Goal: Find specific page/section: Find specific page/section

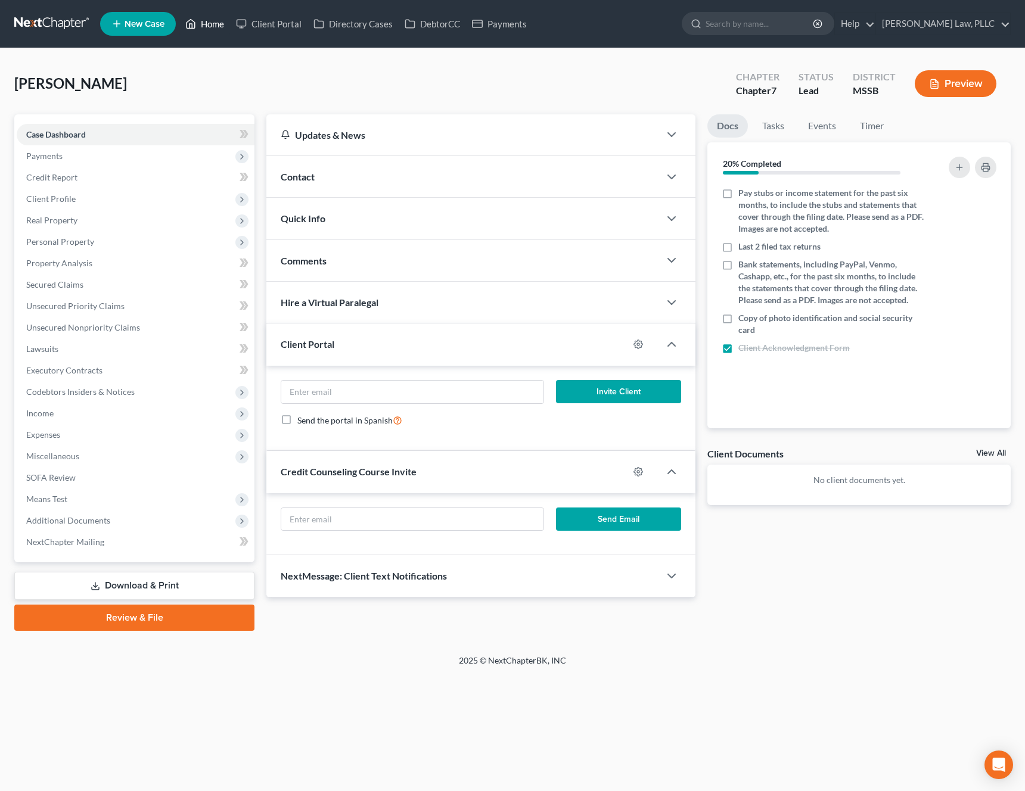
click at [208, 30] on link "Home" at bounding box center [204, 23] width 51 height 21
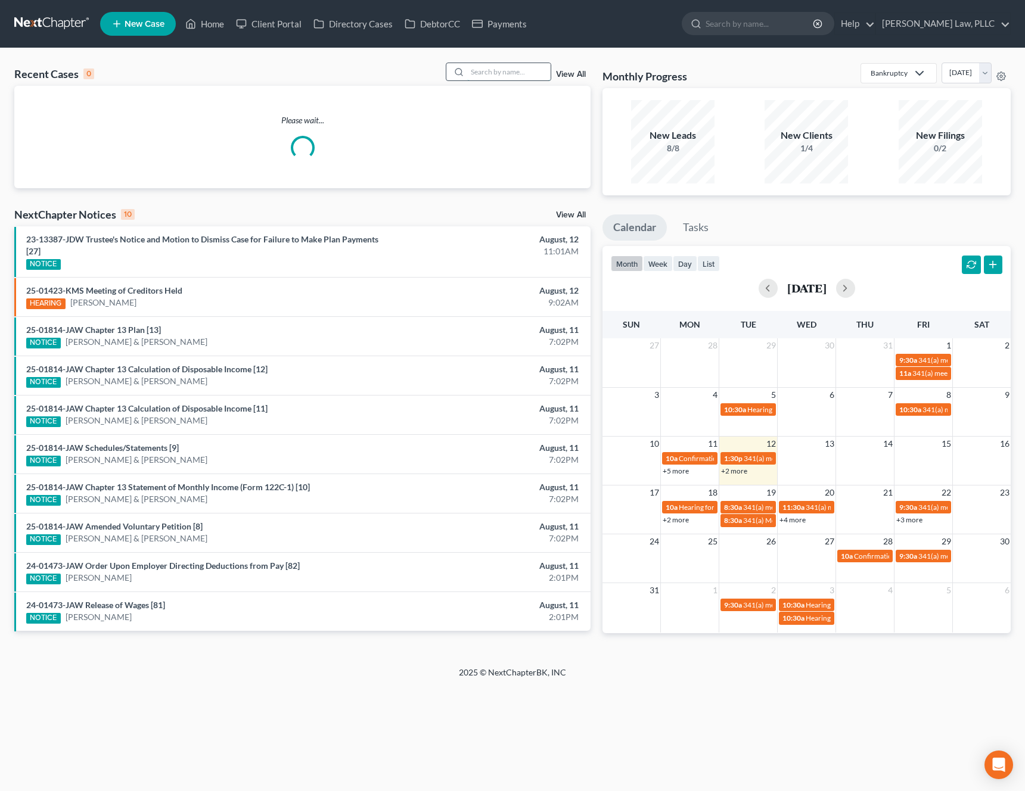
click at [523, 69] on input "search" at bounding box center [508, 71] width 83 height 17
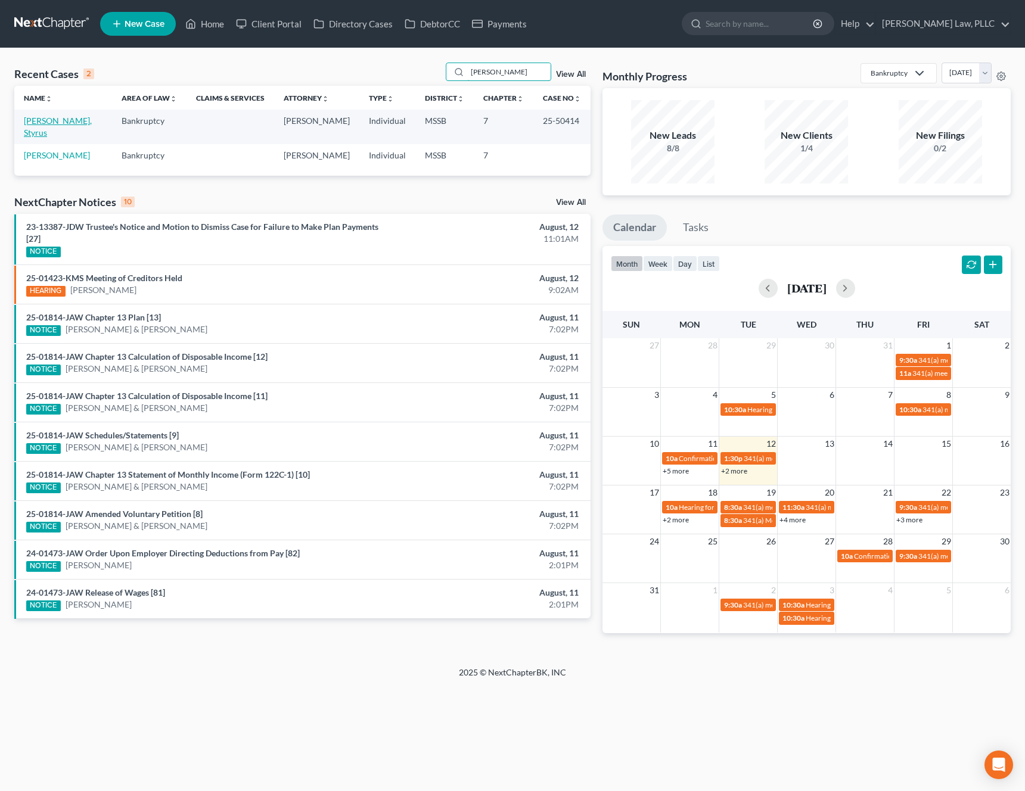
type input "[PERSON_NAME]"
click at [37, 123] on link "[PERSON_NAME], Styrus" at bounding box center [58, 127] width 68 height 22
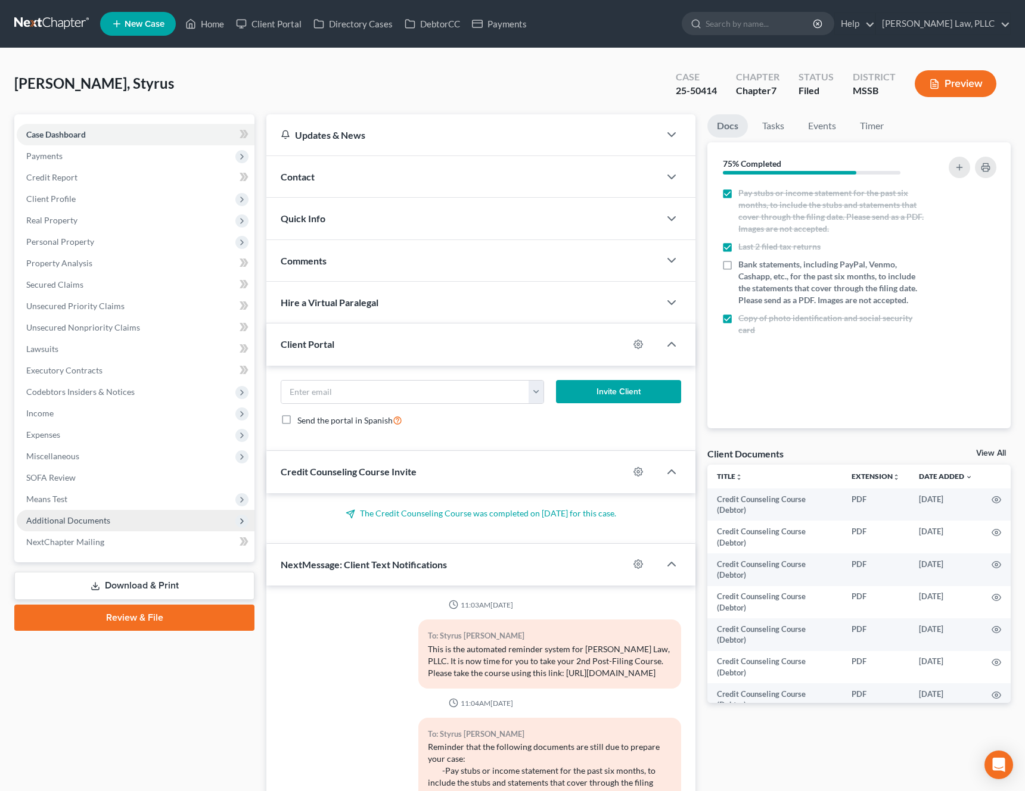
scroll to position [813, 0]
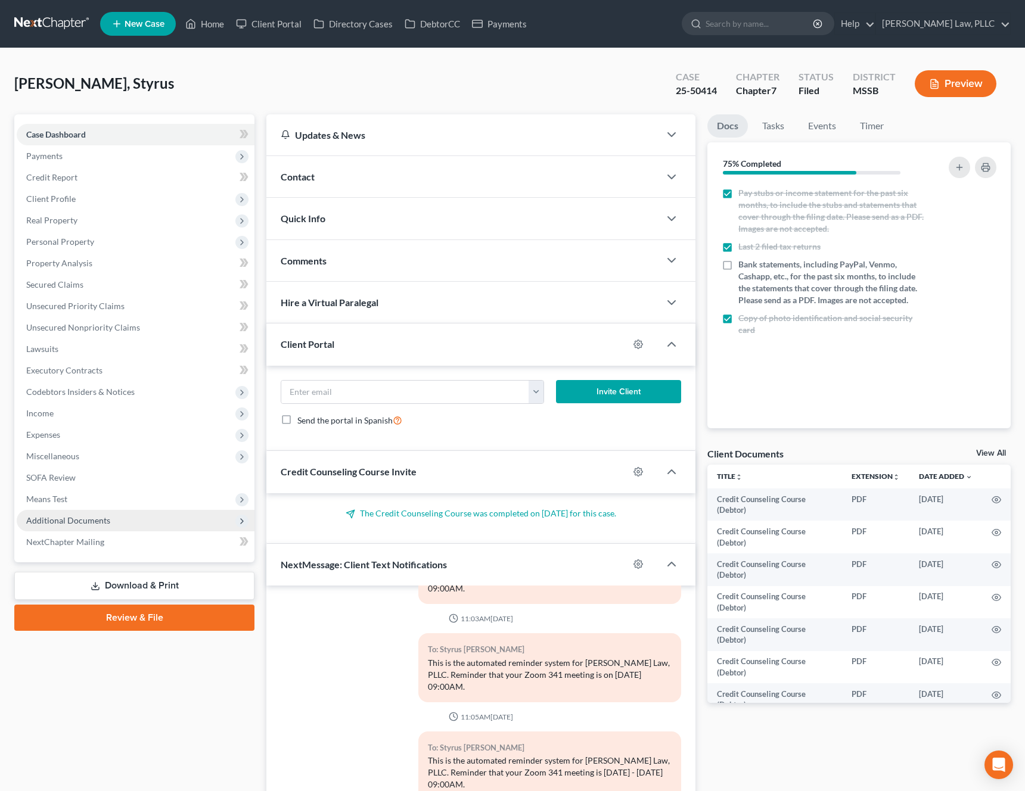
click at [97, 522] on span "Additional Documents" at bounding box center [68, 520] width 84 height 10
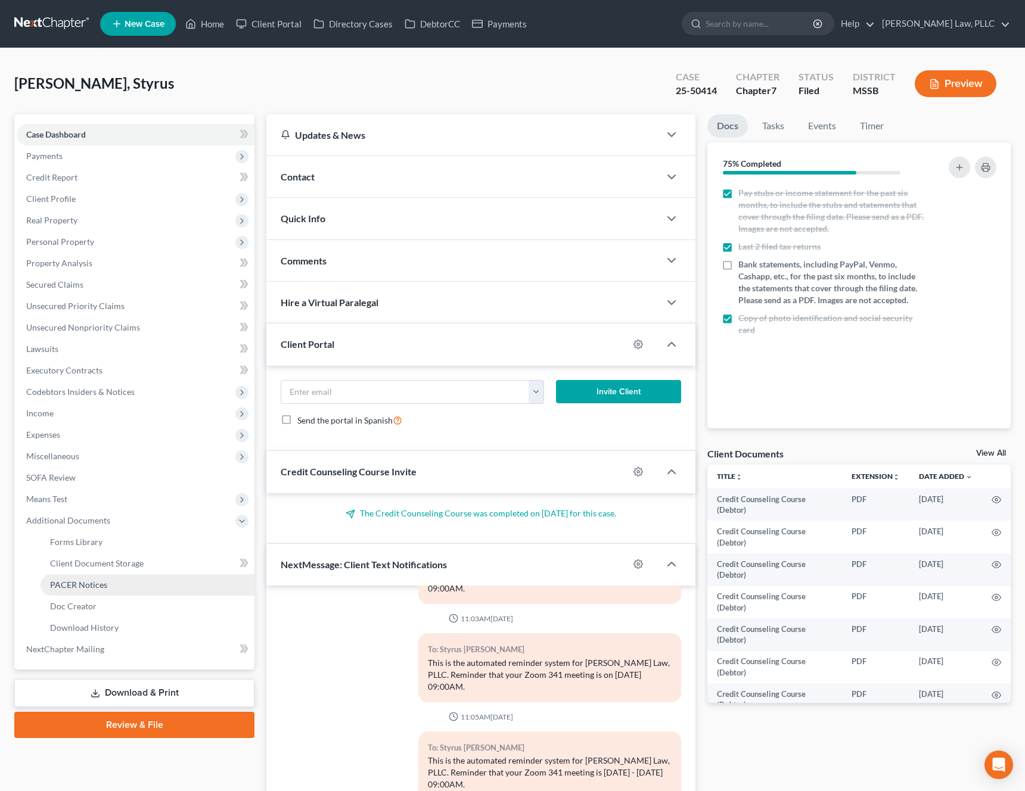
click at [93, 587] on span "PACER Notices" at bounding box center [78, 585] width 57 height 10
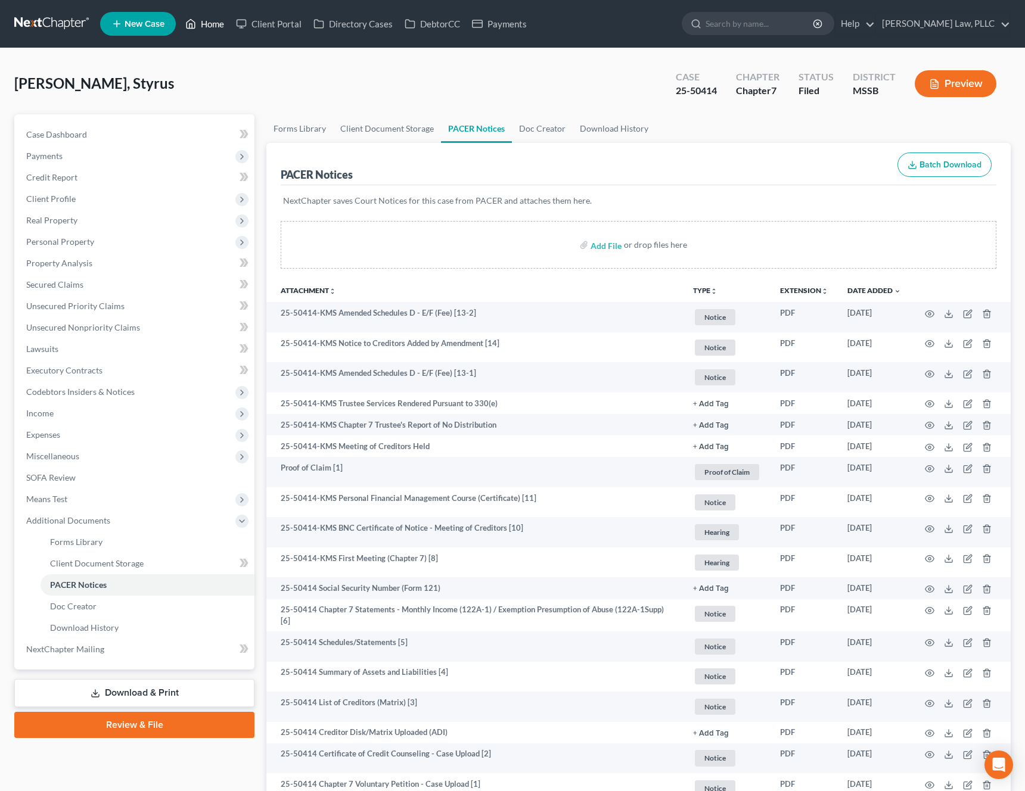
click at [216, 32] on link "Home" at bounding box center [204, 23] width 51 height 21
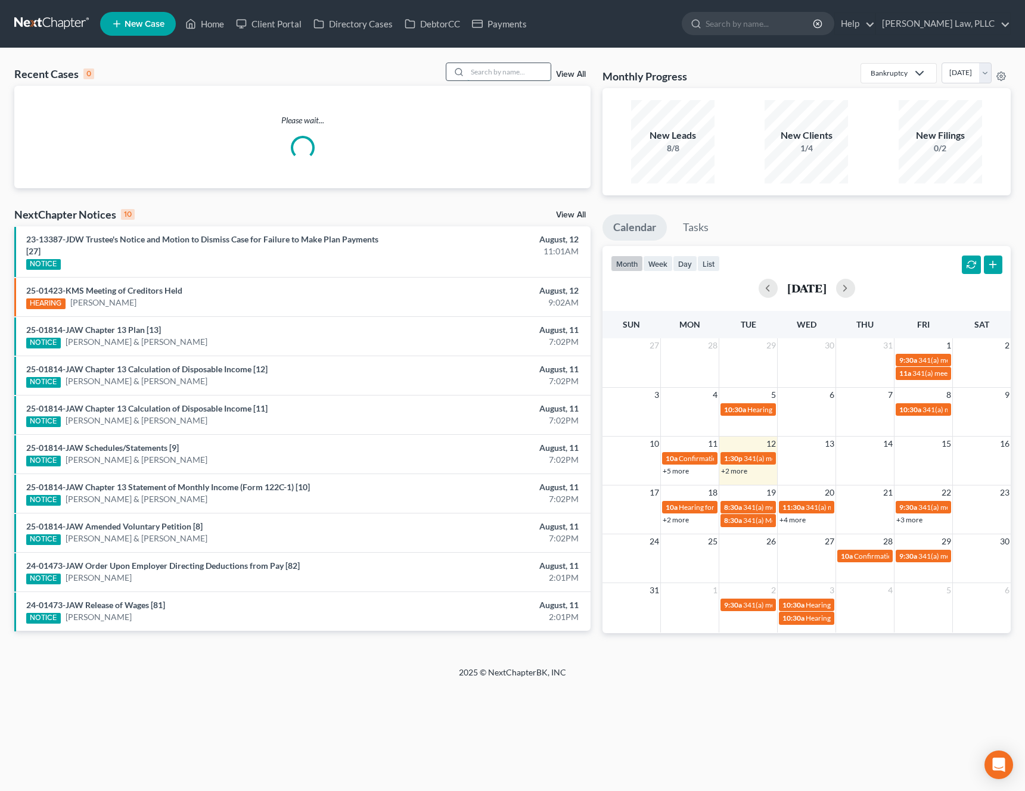
click at [518, 69] on input "search" at bounding box center [508, 71] width 83 height 17
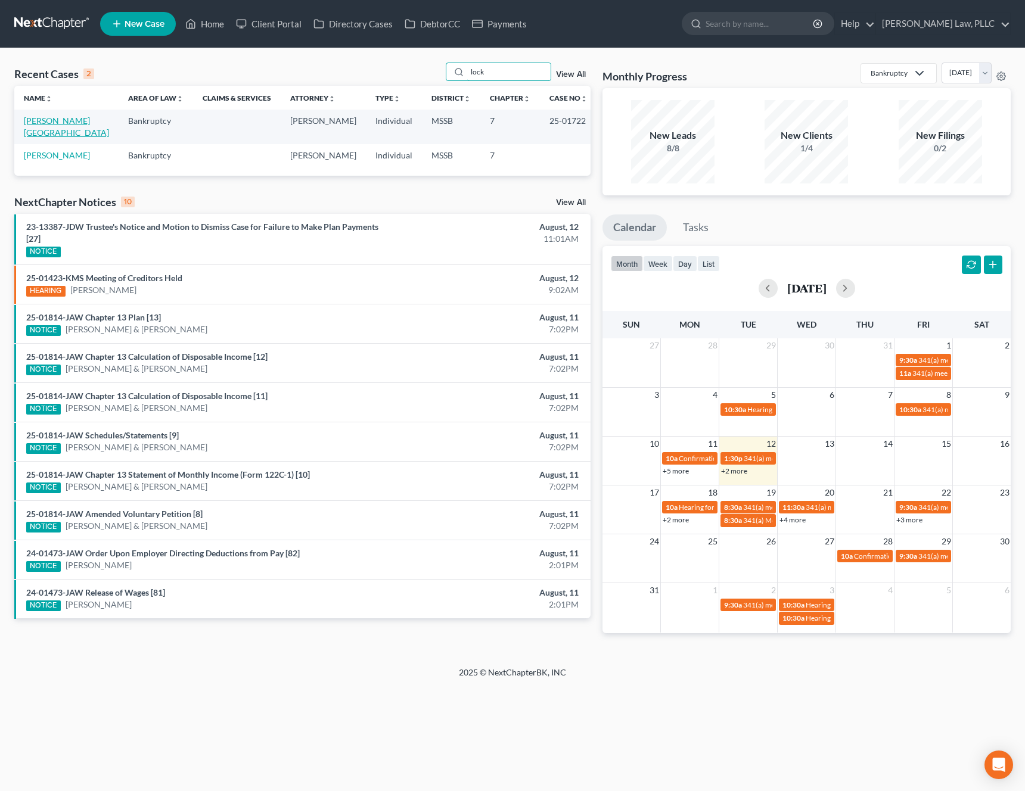
type input "lock"
click at [82, 123] on link "[PERSON_NAME][GEOGRAPHIC_DATA]" at bounding box center [66, 127] width 85 height 22
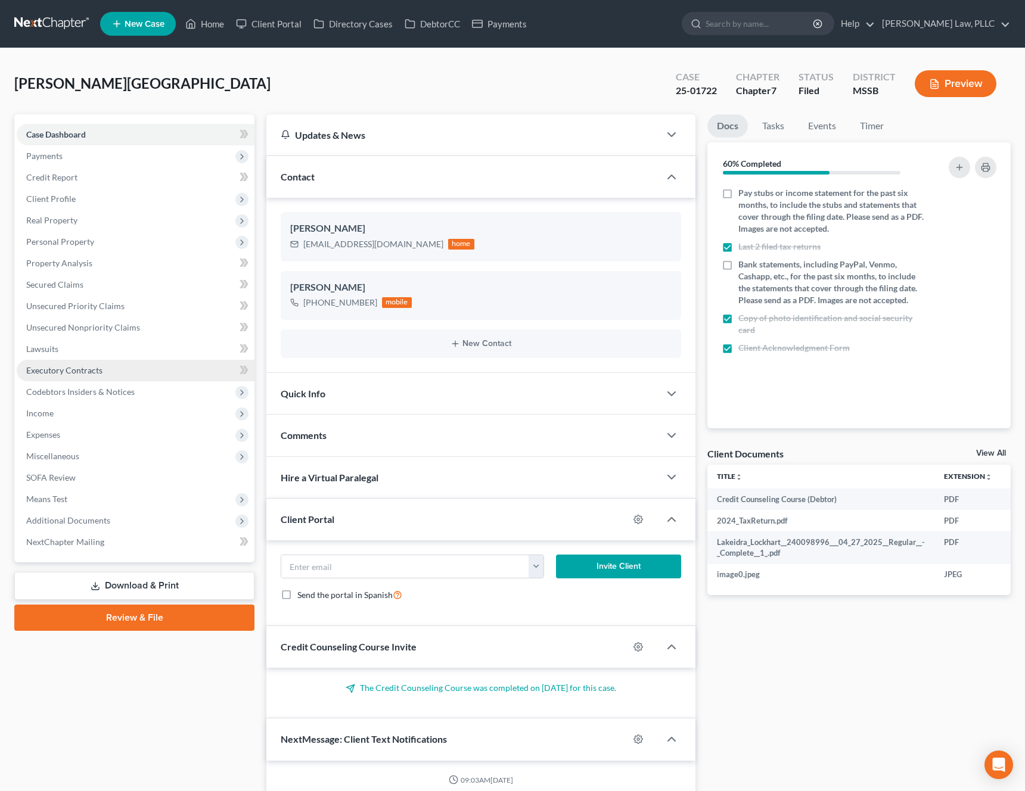
scroll to position [536, 0]
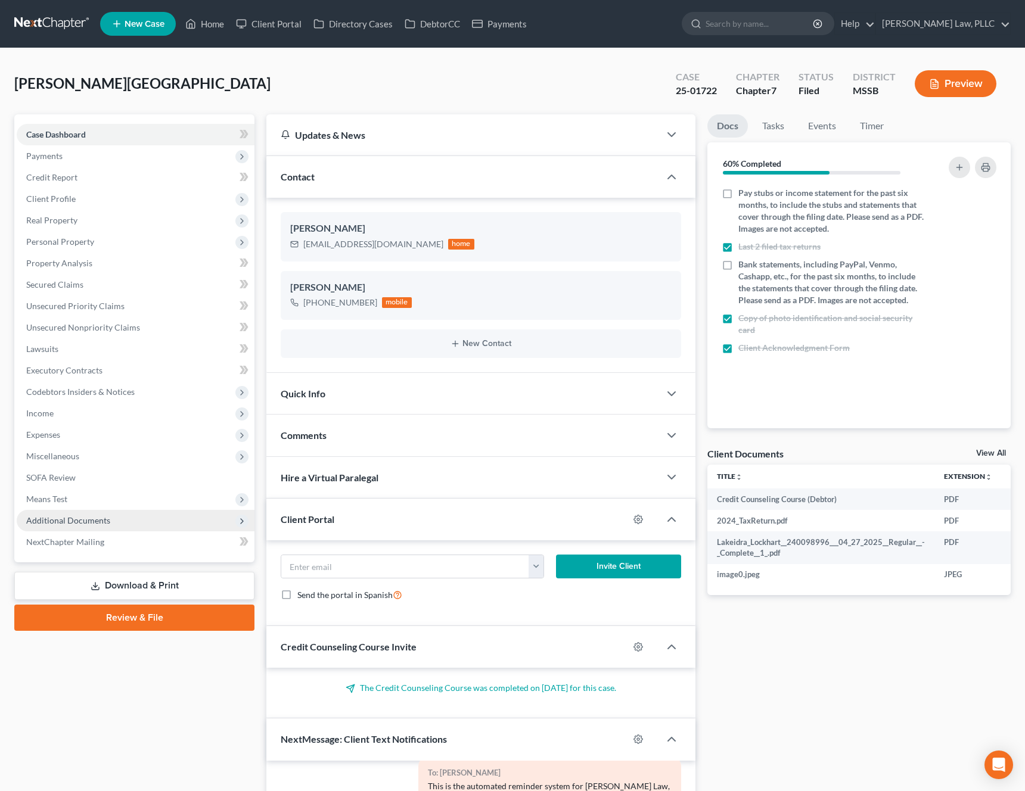
click at [69, 523] on span "Additional Documents" at bounding box center [68, 520] width 84 height 10
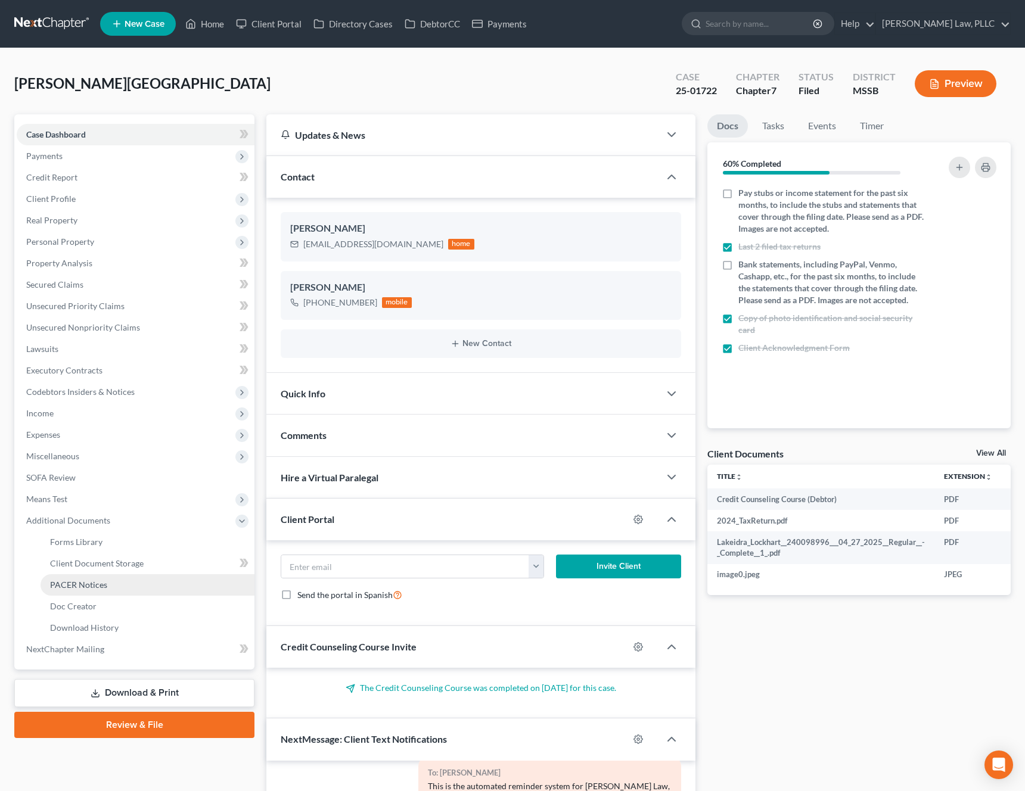
click at [86, 586] on span "PACER Notices" at bounding box center [78, 585] width 57 height 10
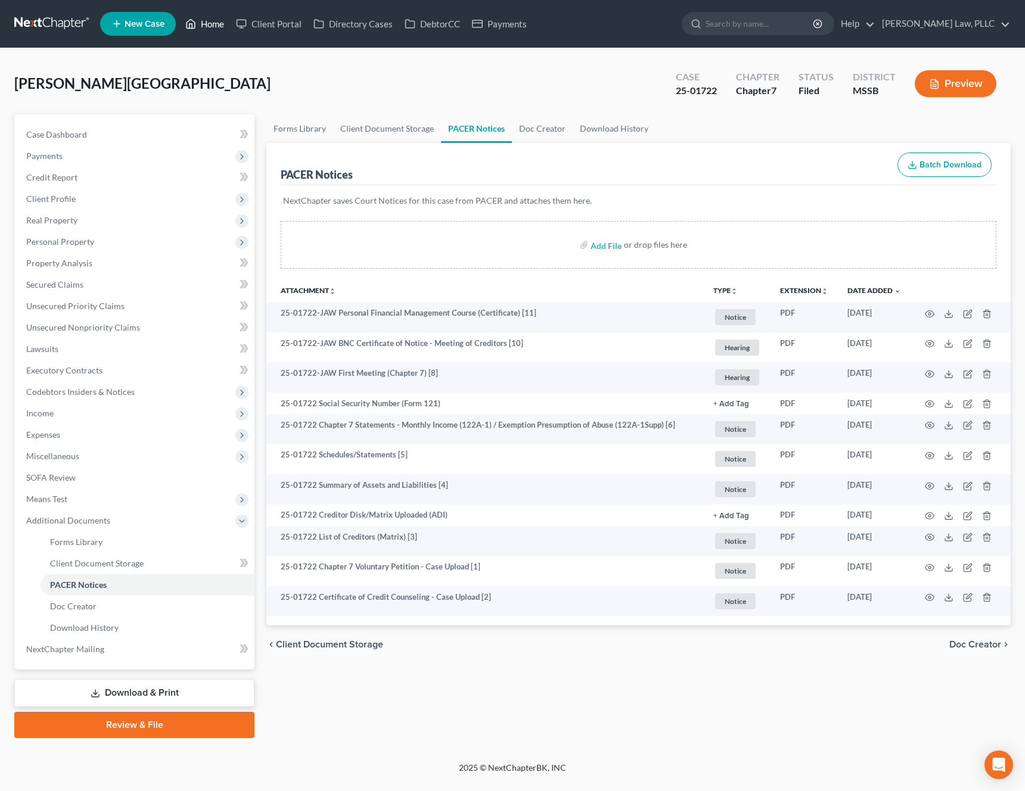
click at [200, 20] on link "Home" at bounding box center [204, 23] width 51 height 21
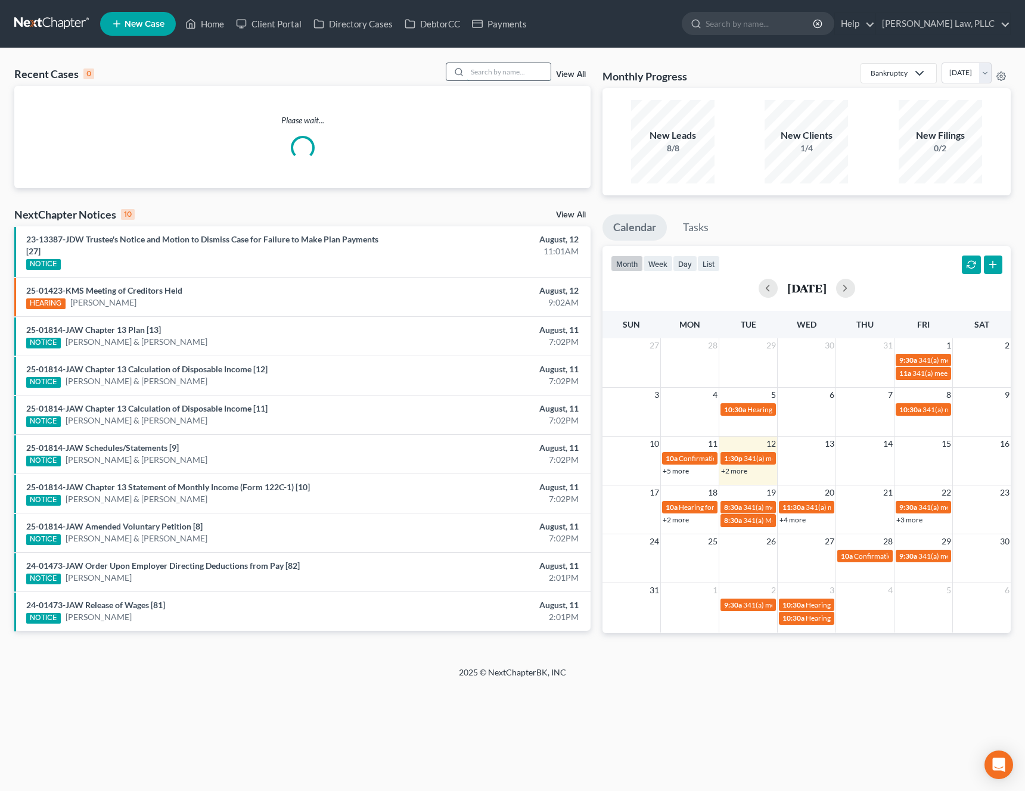
click at [496, 80] on input "search" at bounding box center [508, 71] width 83 height 17
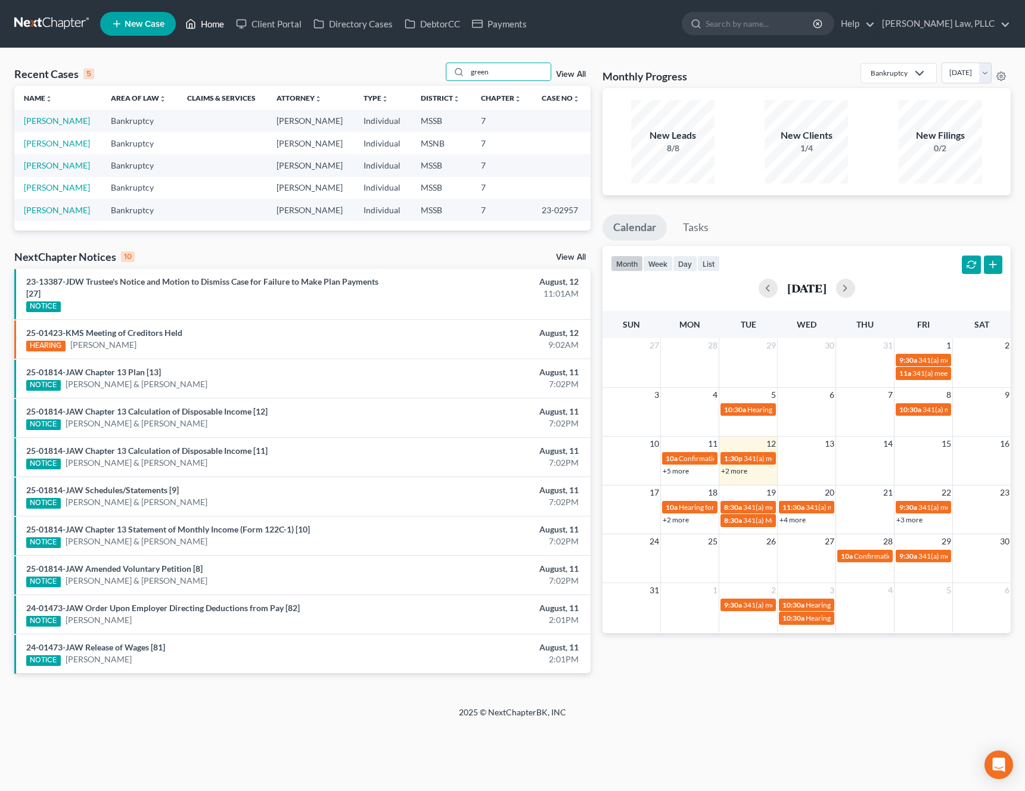
click at [228, 28] on link "Home" at bounding box center [204, 23] width 51 height 21
click at [212, 27] on link "Home" at bounding box center [204, 23] width 51 height 21
click at [223, 49] on div "Recent Cases 5 green View All Name unfold_more expand_more expand_less Area of …" at bounding box center [512, 377] width 1025 height 658
click at [520, 73] on input "green" at bounding box center [508, 71] width 83 height 17
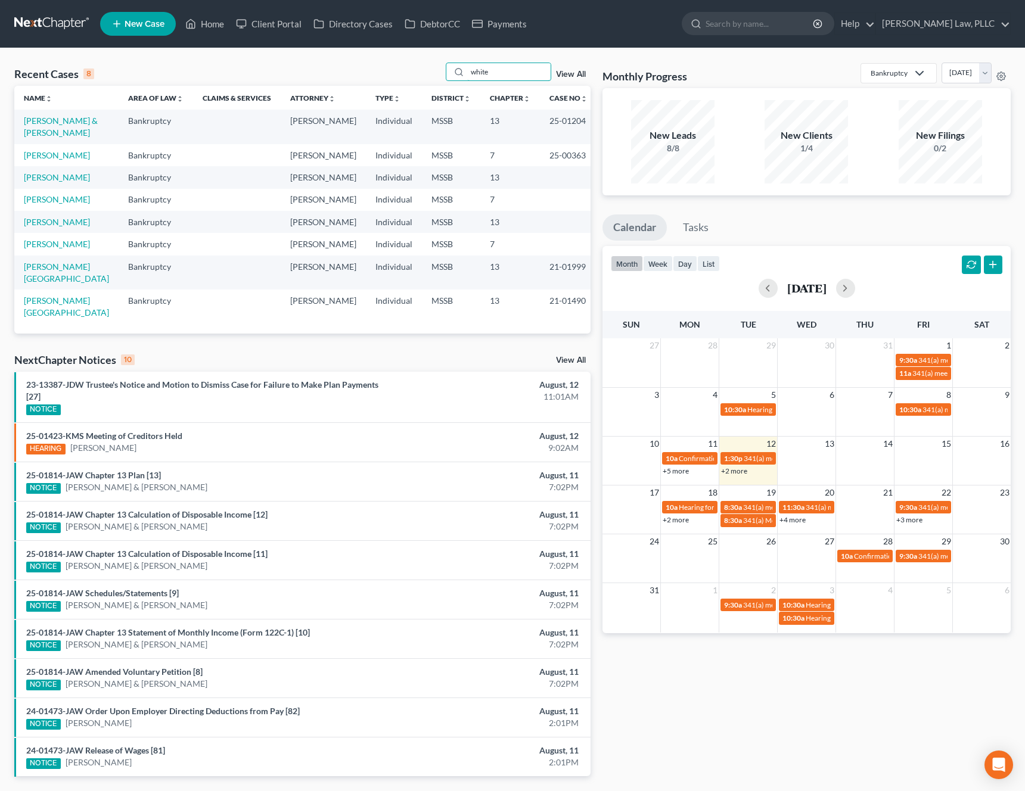
type input "white"
click at [91, 144] on td "[PERSON_NAME]" at bounding box center [66, 155] width 104 height 22
click at [54, 150] on link "[PERSON_NAME]" at bounding box center [57, 155] width 66 height 10
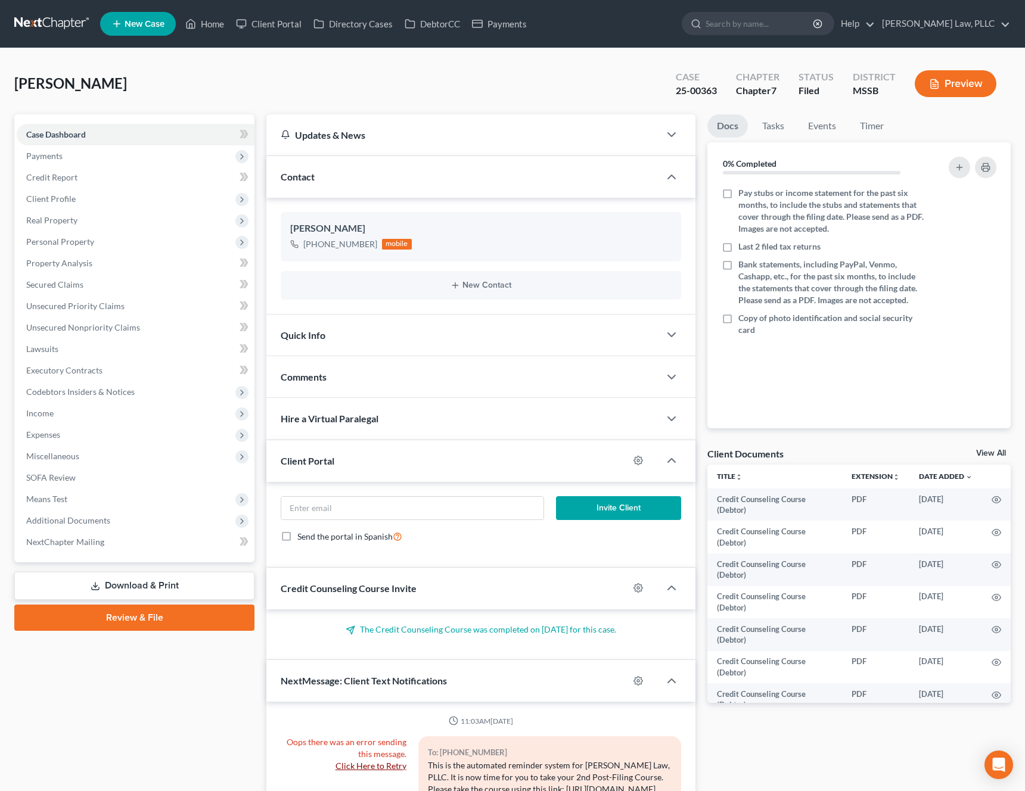
scroll to position [1348, 0]
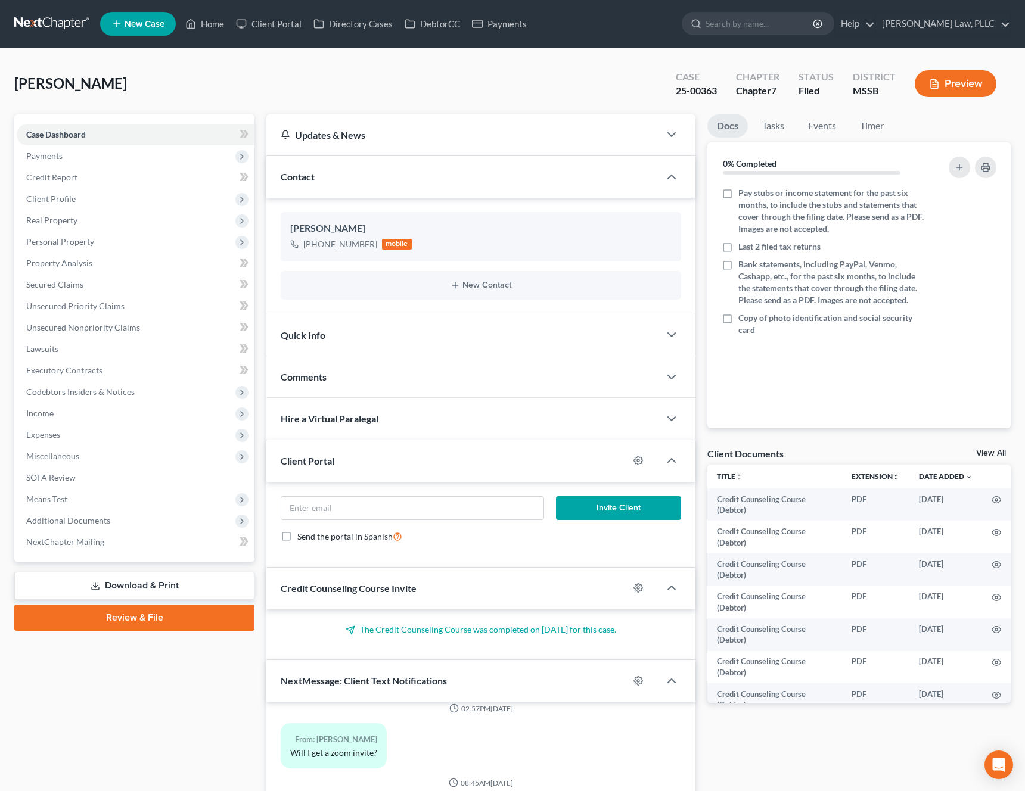
click at [192, 91] on div "[PERSON_NAME] Upgraded Case 25-00363 Chapter Chapter 7 Status Filed District MS…" at bounding box center [512, 89] width 996 height 52
click at [141, 283] on link "Secured Claims" at bounding box center [136, 284] width 238 height 21
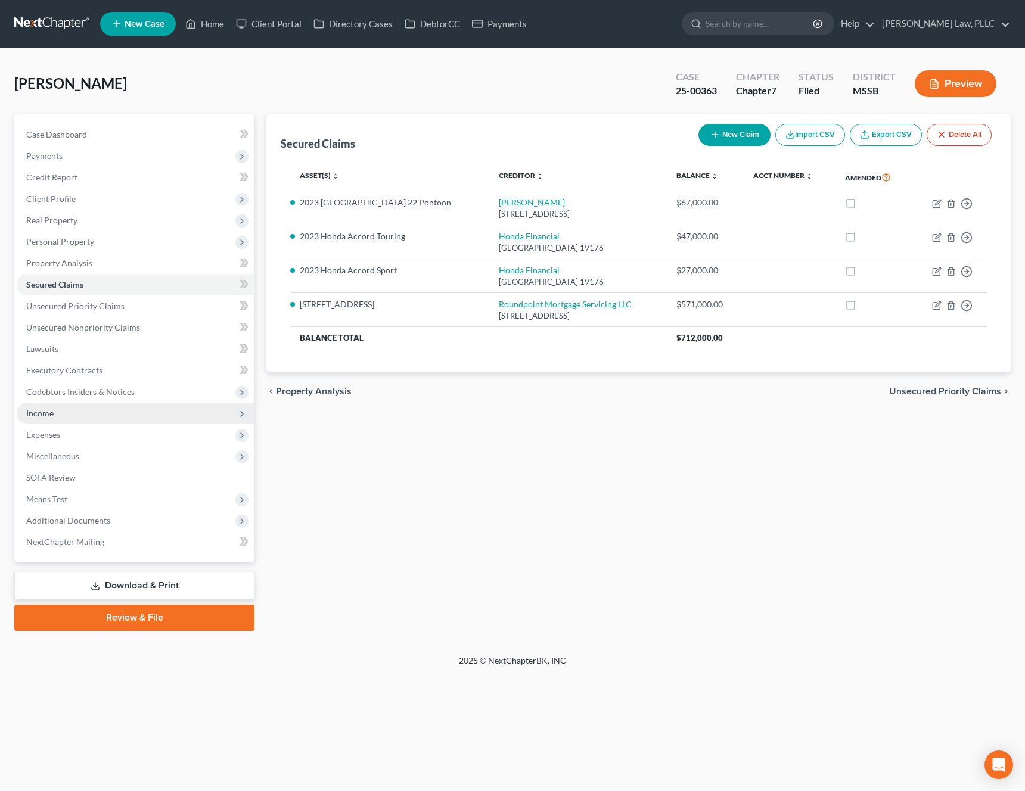
click at [117, 416] on span "Income" at bounding box center [136, 413] width 238 height 21
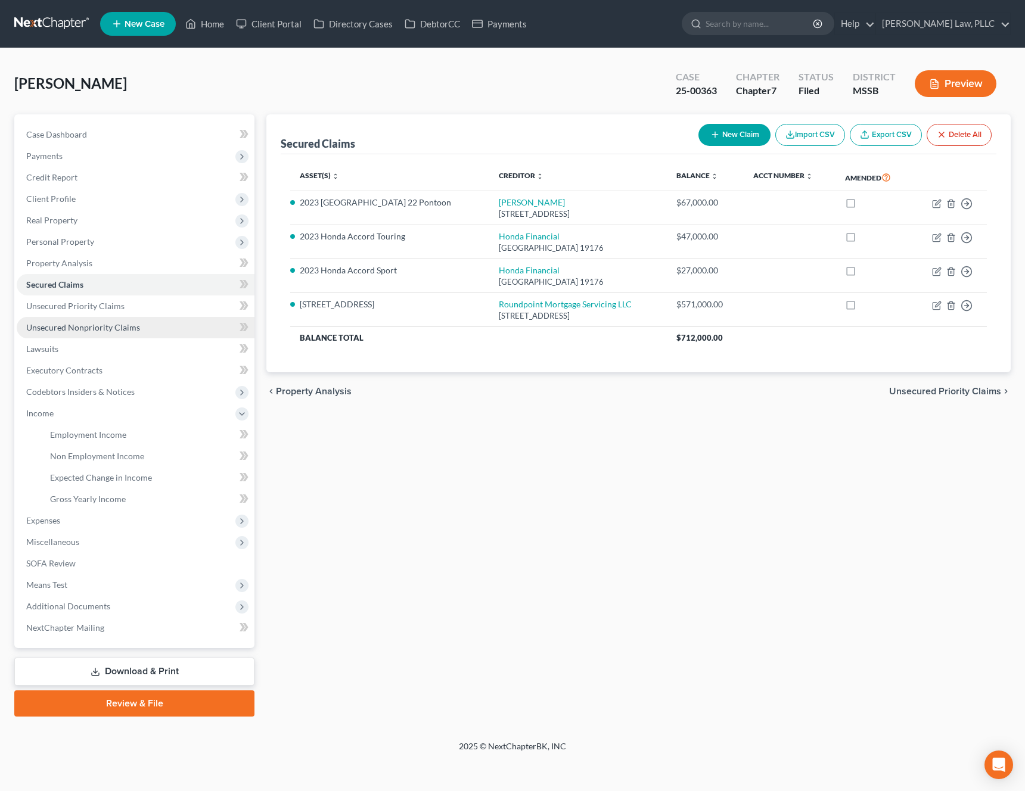
click at [133, 334] on link "Unsecured Nonpriority Claims" at bounding box center [136, 327] width 238 height 21
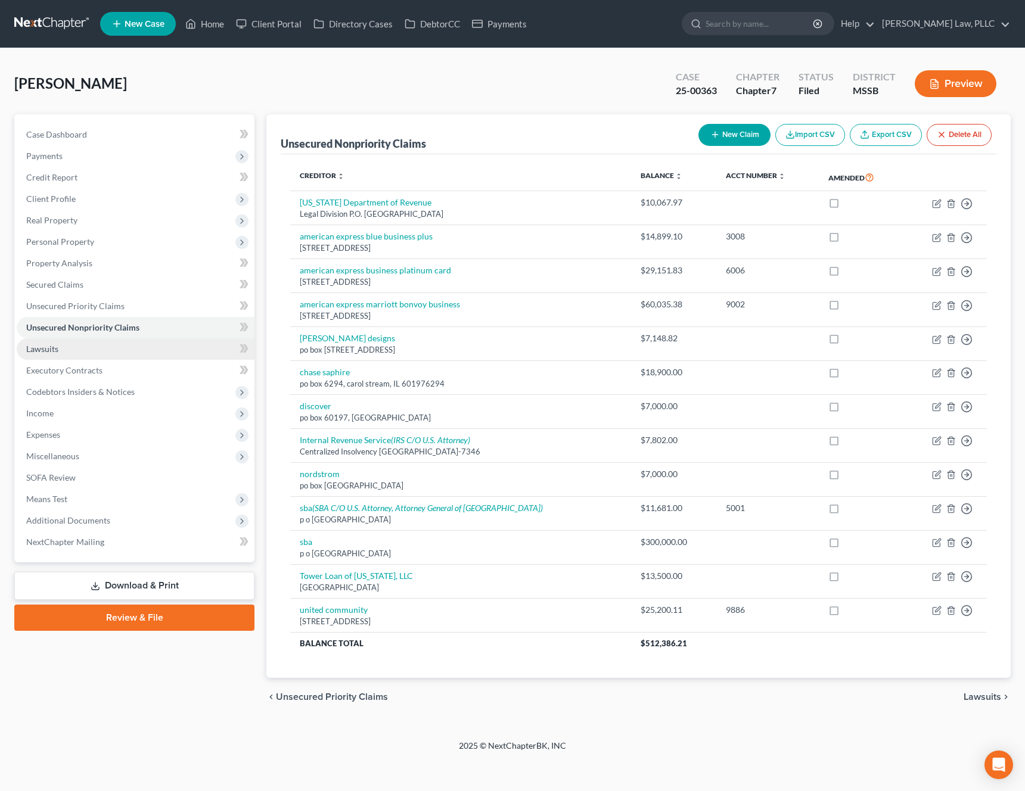
click at [61, 353] on link "Lawsuits" at bounding box center [136, 348] width 238 height 21
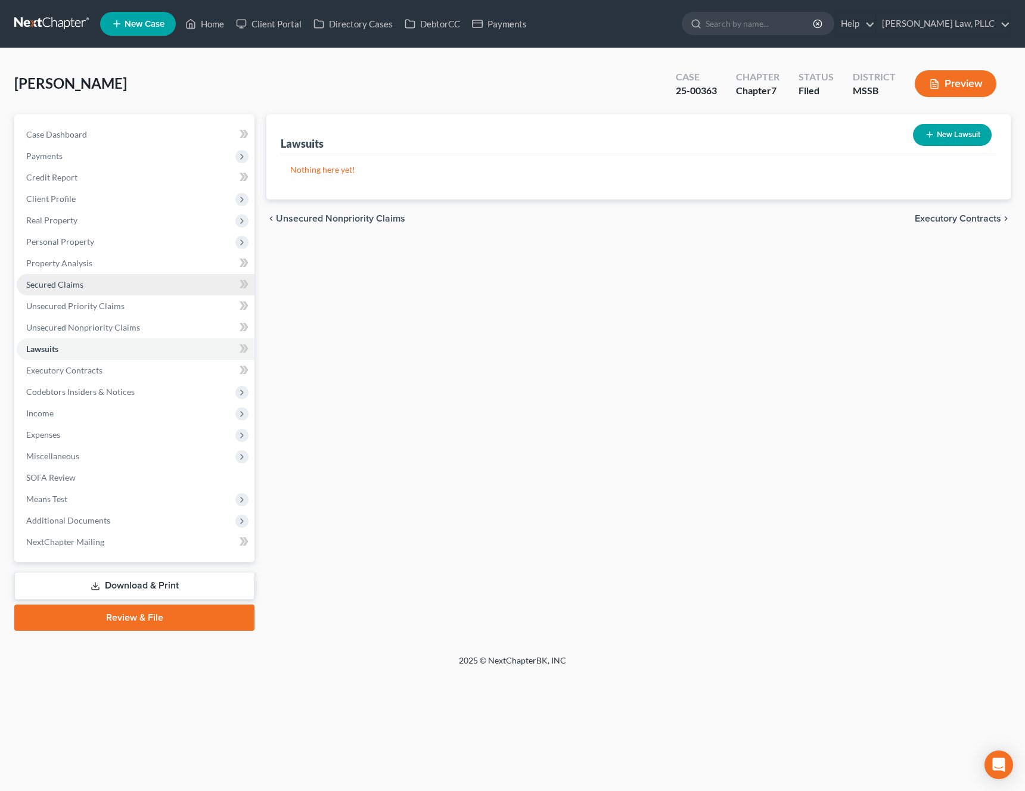
click at [96, 282] on link "Secured Claims" at bounding box center [136, 284] width 238 height 21
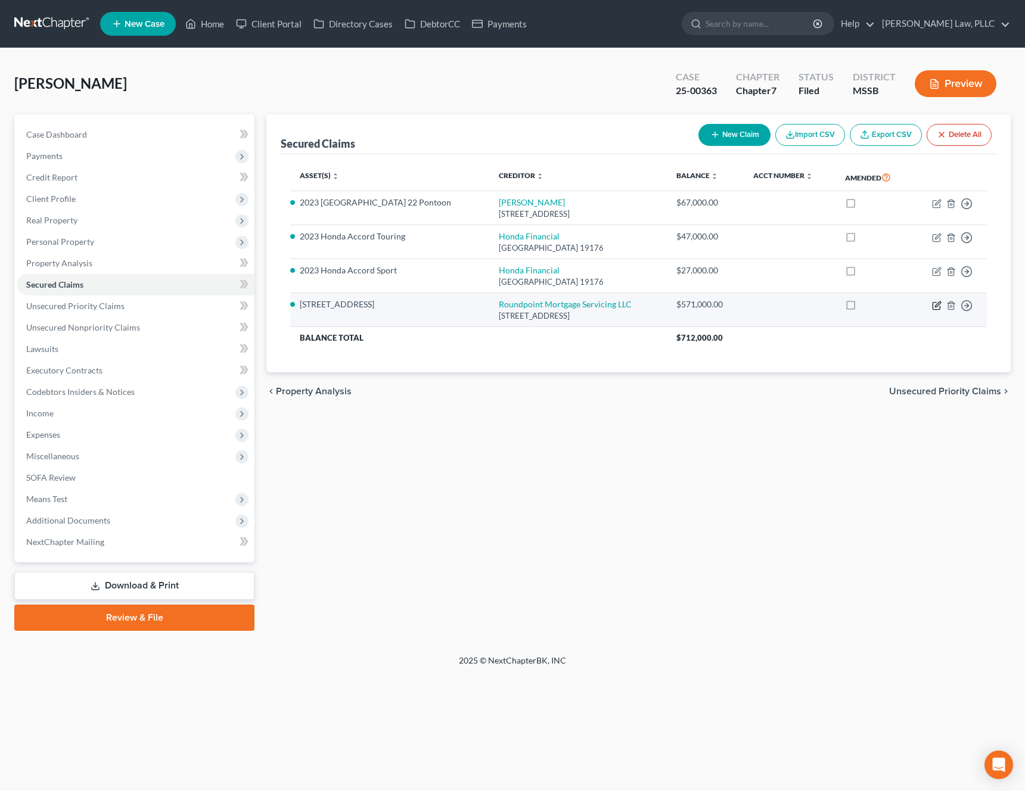
click at [933, 305] on icon "button" at bounding box center [937, 306] width 10 height 10
select select "42"
select select "2"
select select "4"
select select "0"
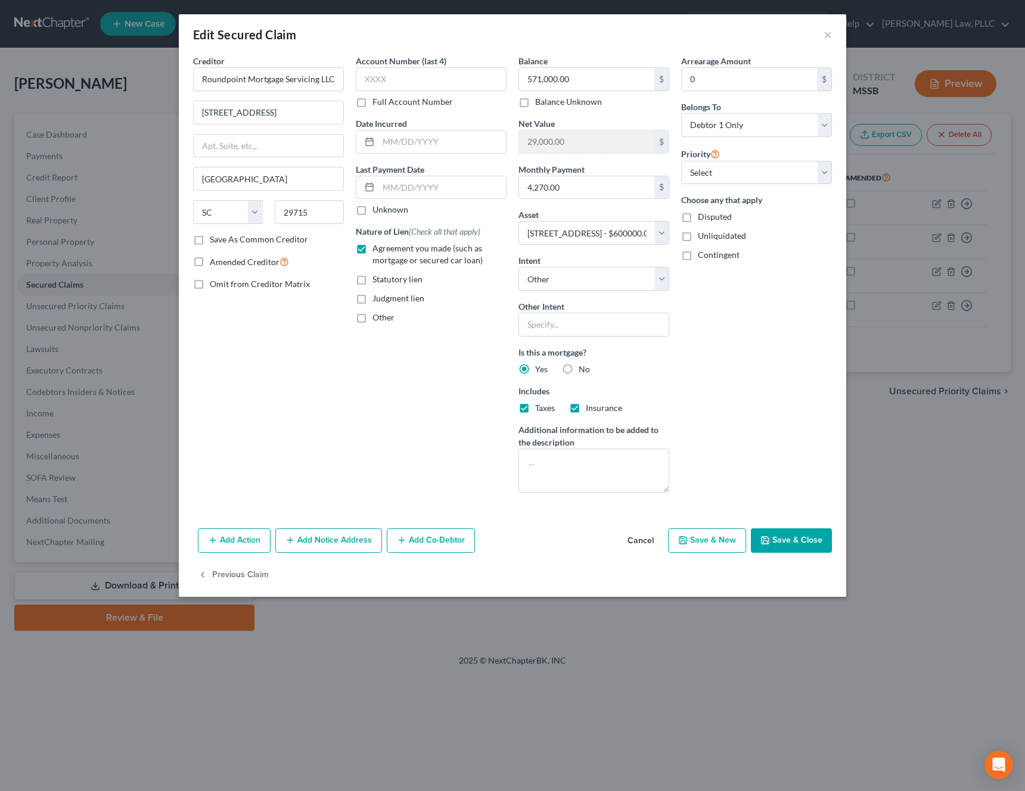
click at [645, 530] on button "Cancel" at bounding box center [640, 542] width 45 height 24
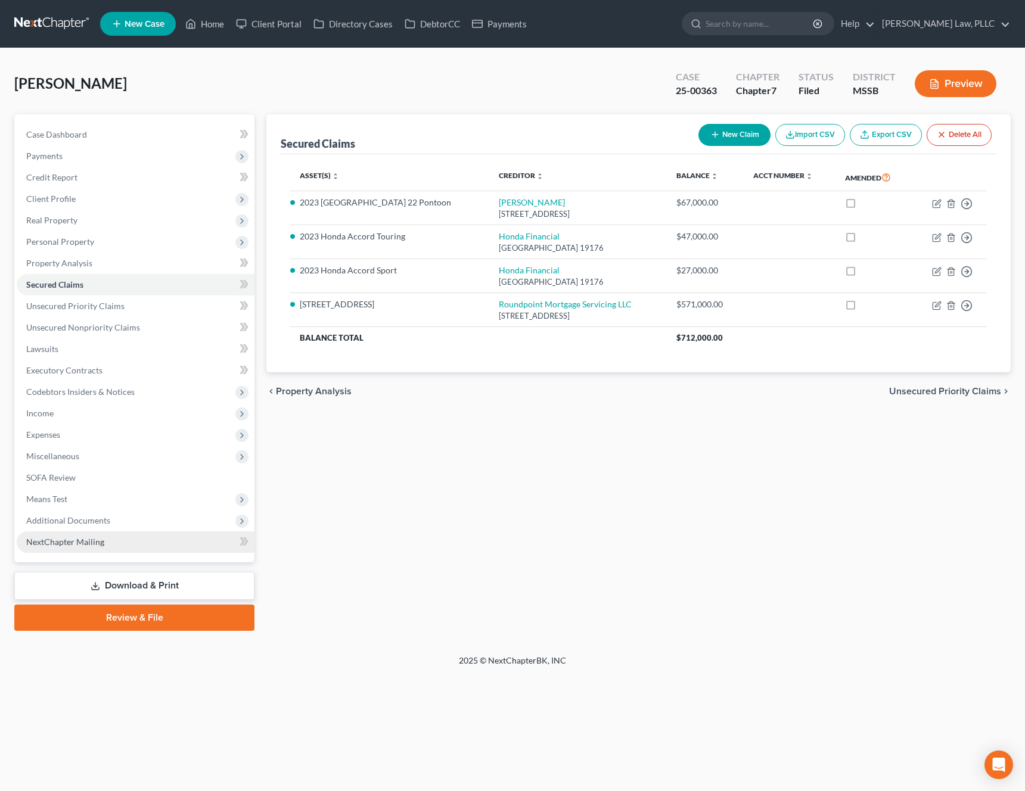
click at [100, 532] on link "NextChapter Mailing" at bounding box center [136, 541] width 238 height 21
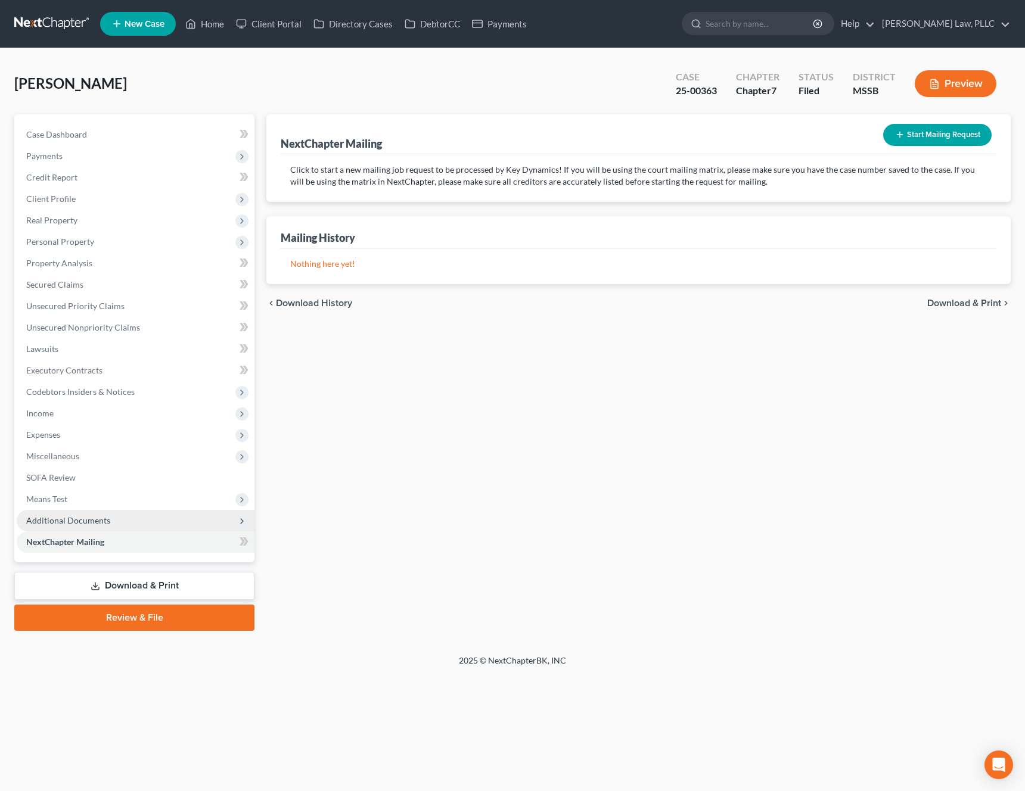
click at [104, 521] on span "Additional Documents" at bounding box center [68, 520] width 84 height 10
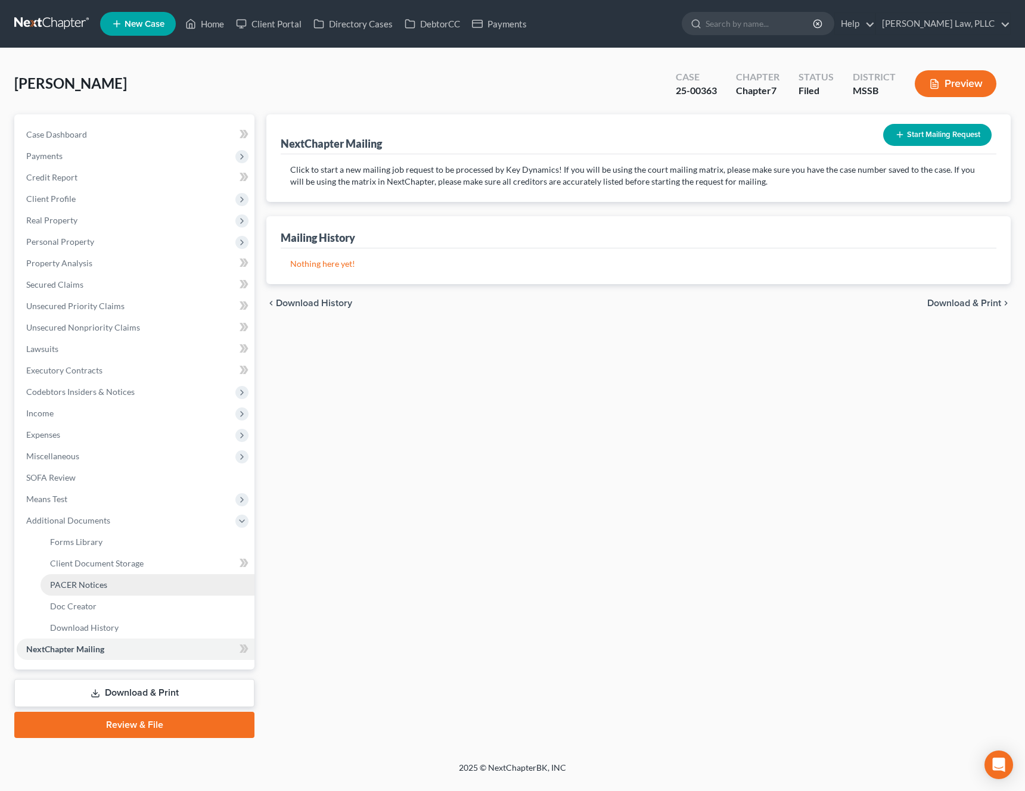
click at [100, 586] on span "PACER Notices" at bounding box center [78, 585] width 57 height 10
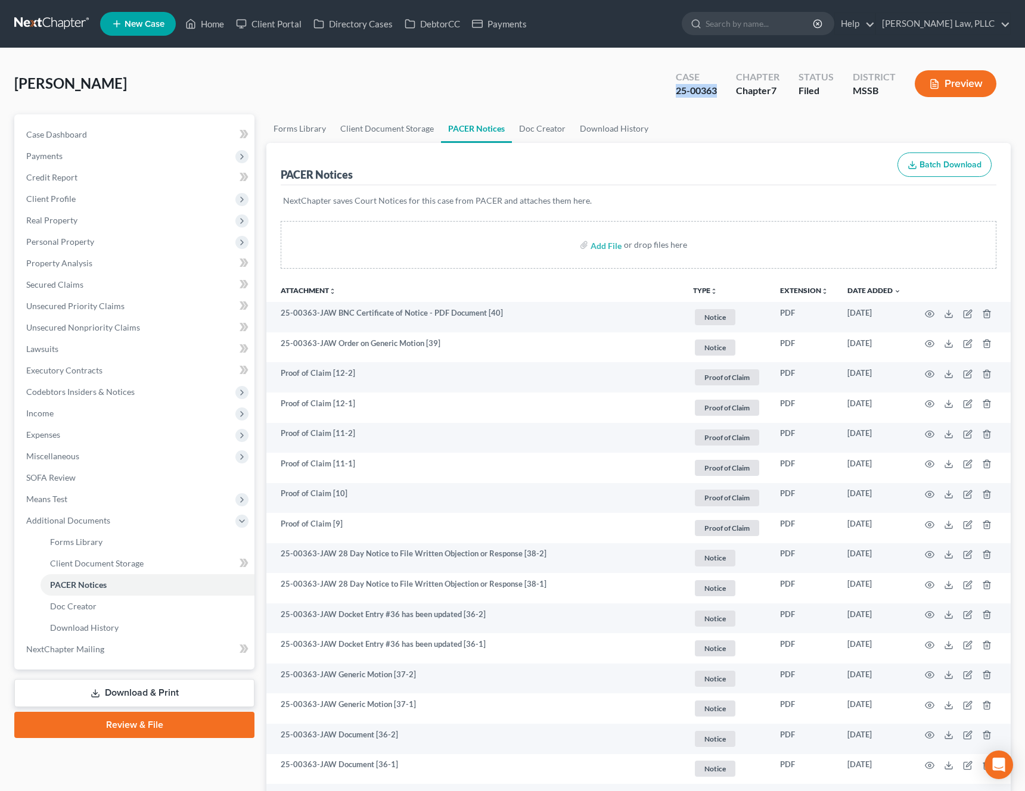
drag, startPoint x: 718, startPoint y: 91, endPoint x: 673, endPoint y: 91, distance: 45.3
click at [673, 91] on div "Case 25-00363" at bounding box center [696, 84] width 60 height 35
copy div "25-00363"
